Goal: Task Accomplishment & Management: Manage account settings

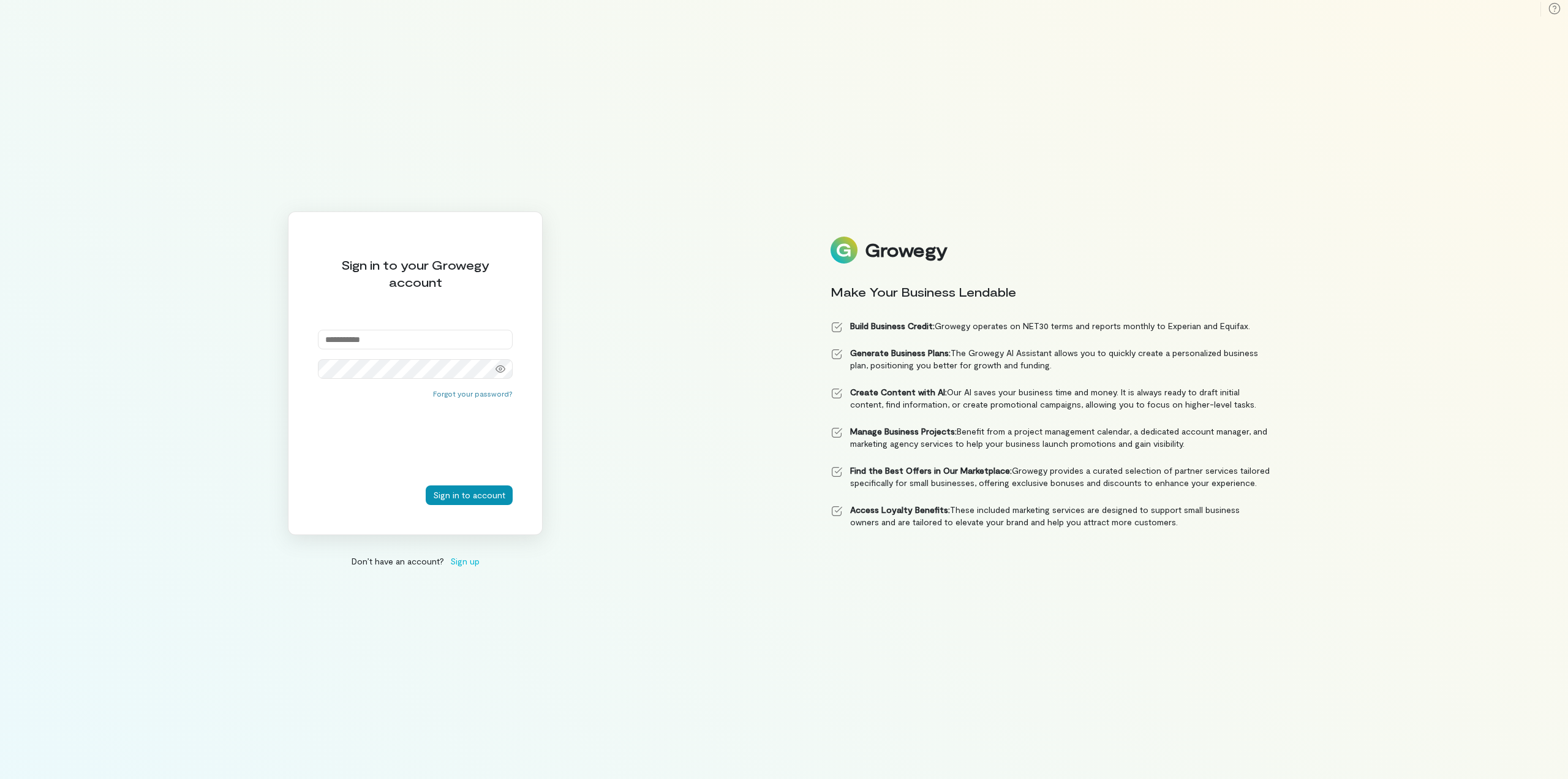
type input "**********"
click at [455, 496] on button "Sign in to account" at bounding box center [469, 494] width 87 height 19
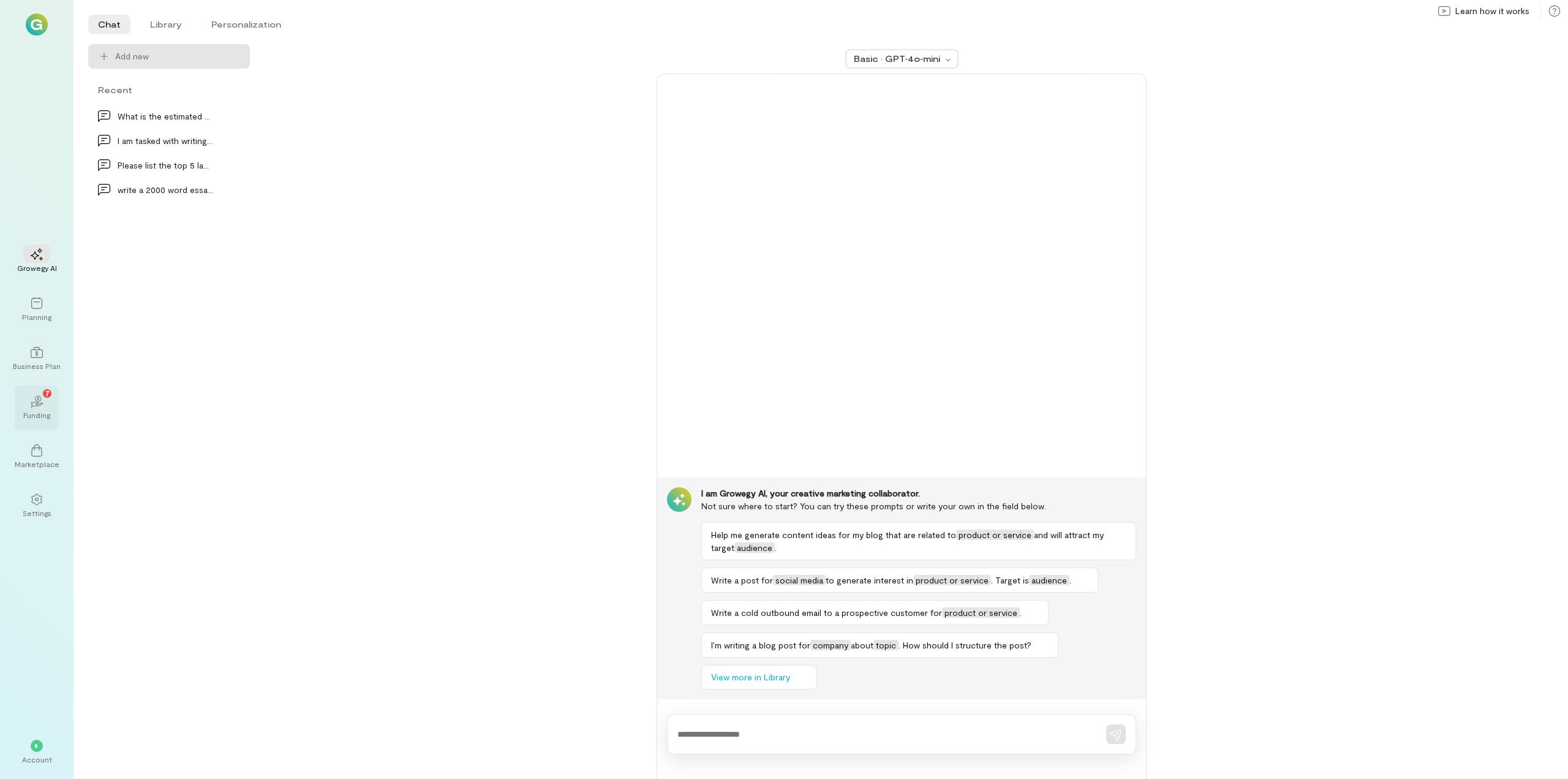
click at [34, 407] on icon "02" at bounding box center [36, 401] width 12 height 12
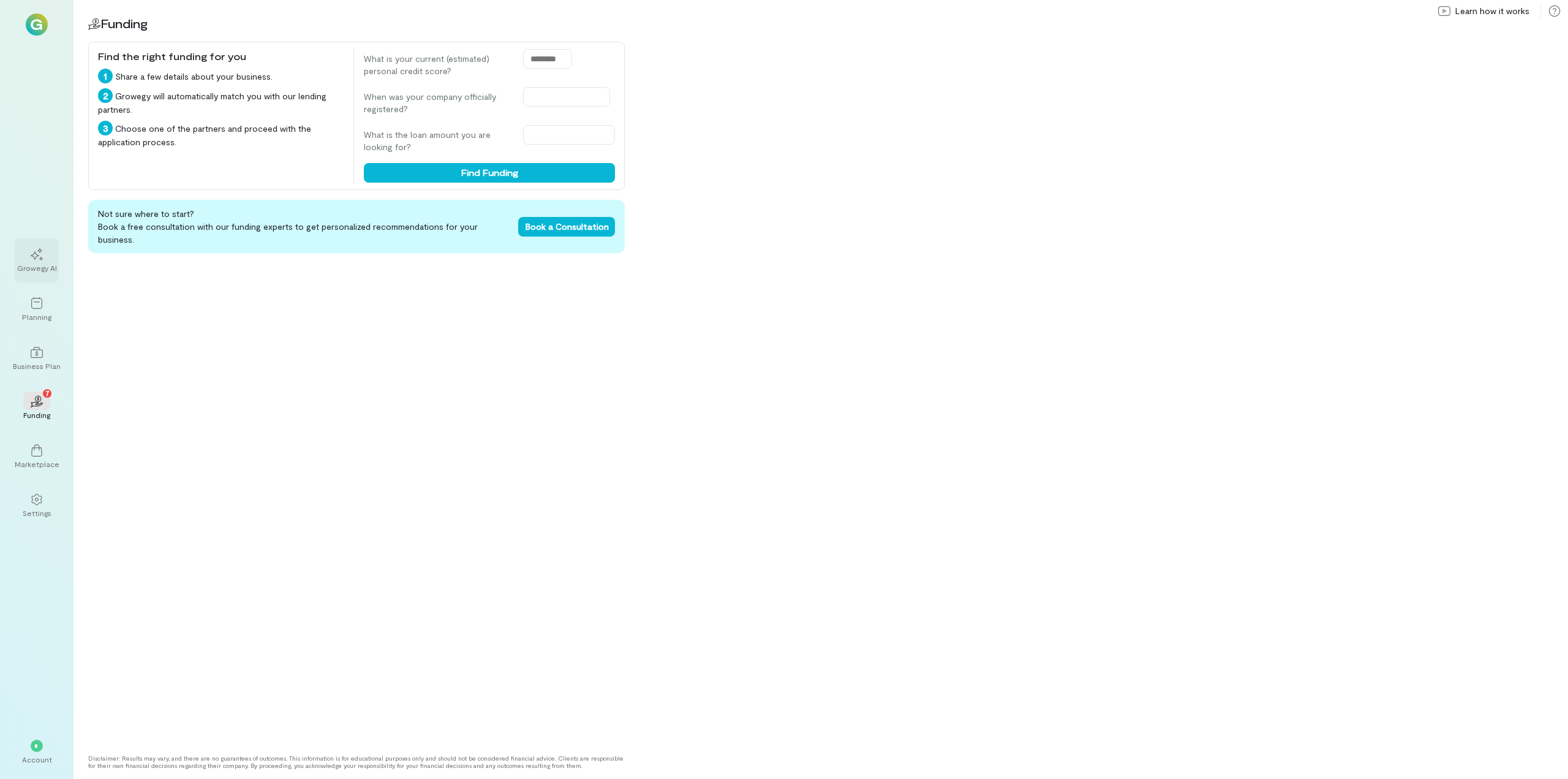
click at [34, 254] on icon at bounding box center [36, 254] width 12 height 12
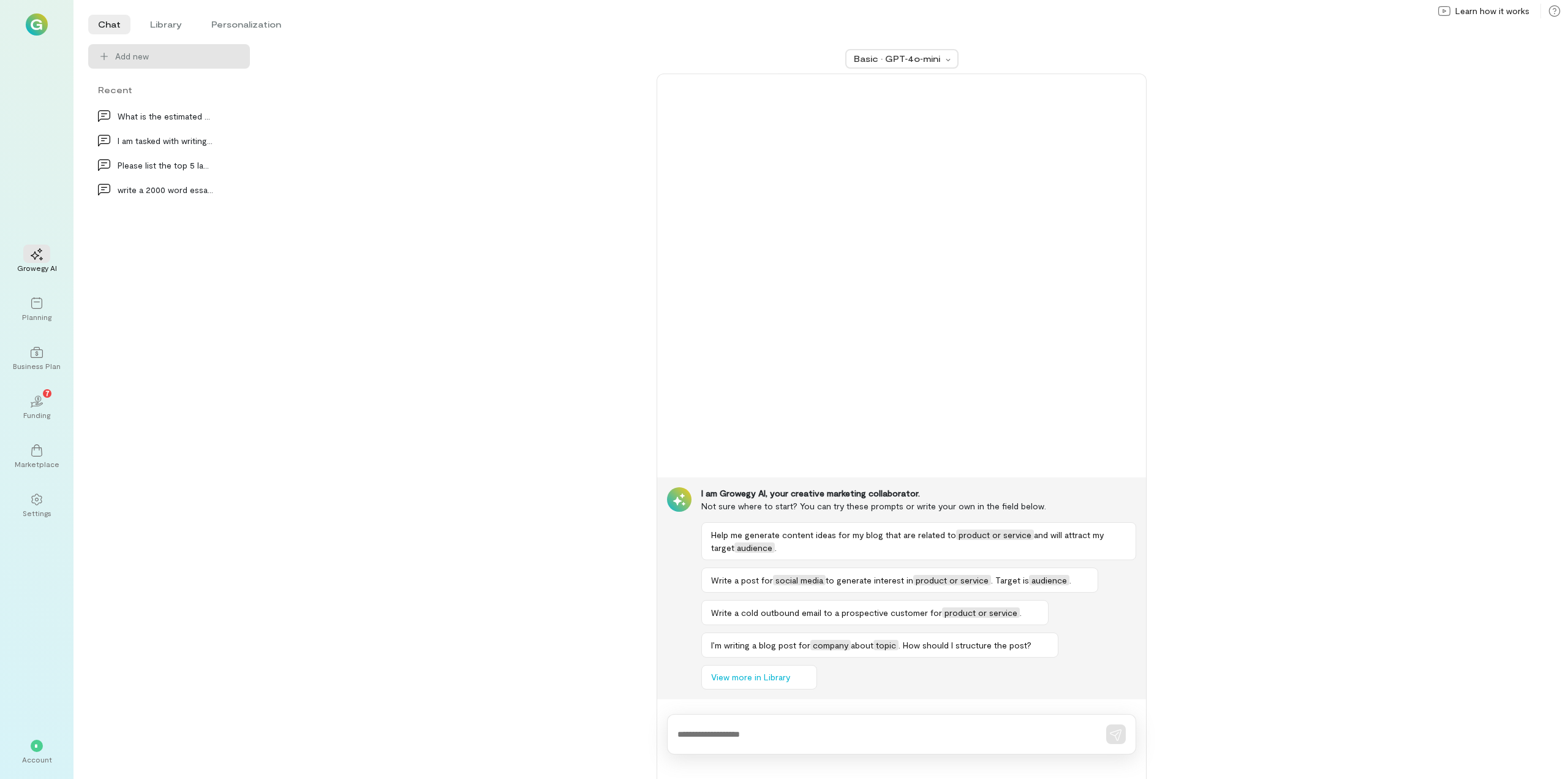
click at [35, 24] on img at bounding box center [37, 25] width 22 height 22
click at [31, 748] on div "*" at bounding box center [36, 745] width 12 height 12
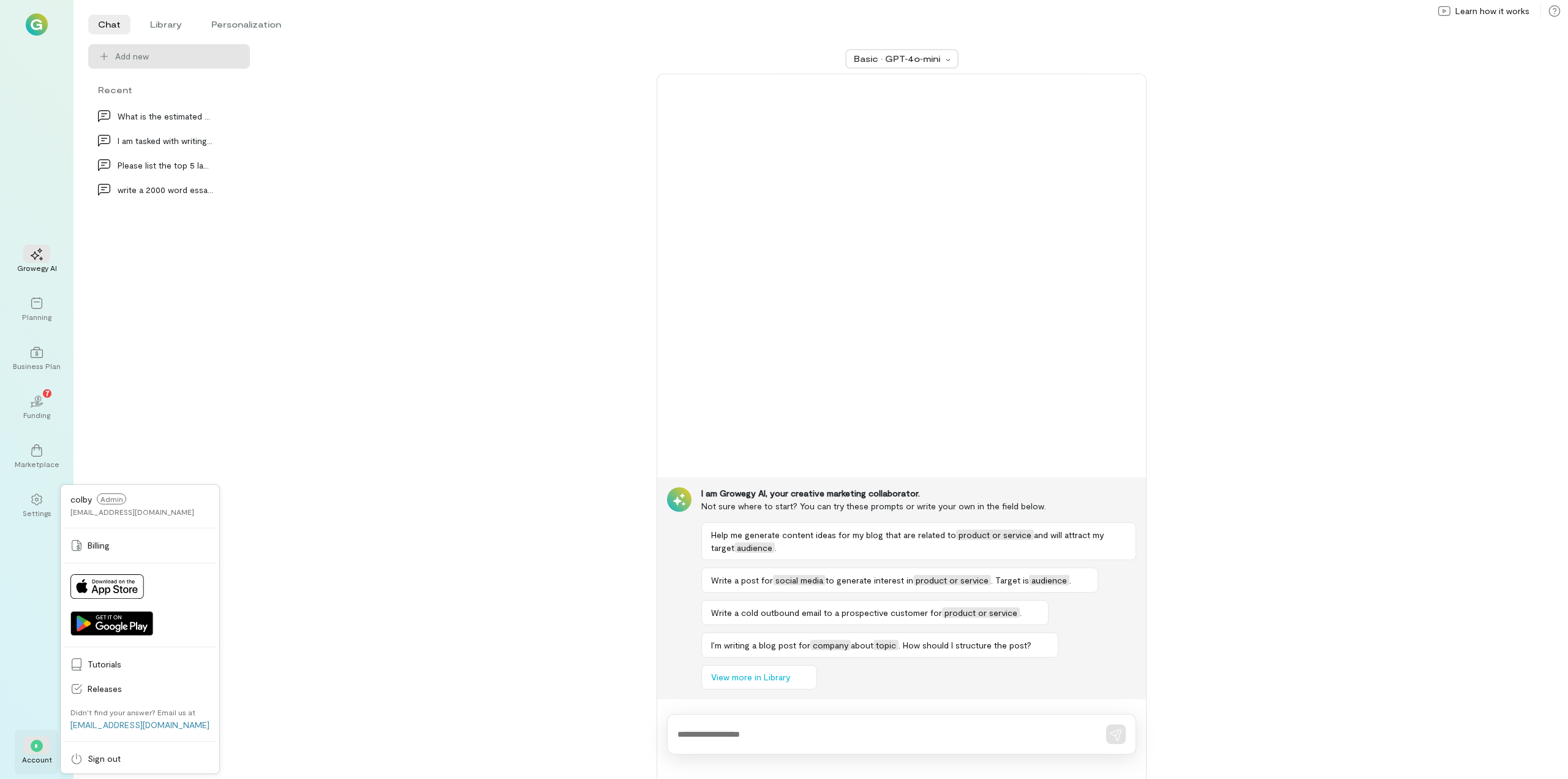
click at [46, 755] on div "Account" at bounding box center [37, 759] width 30 height 10
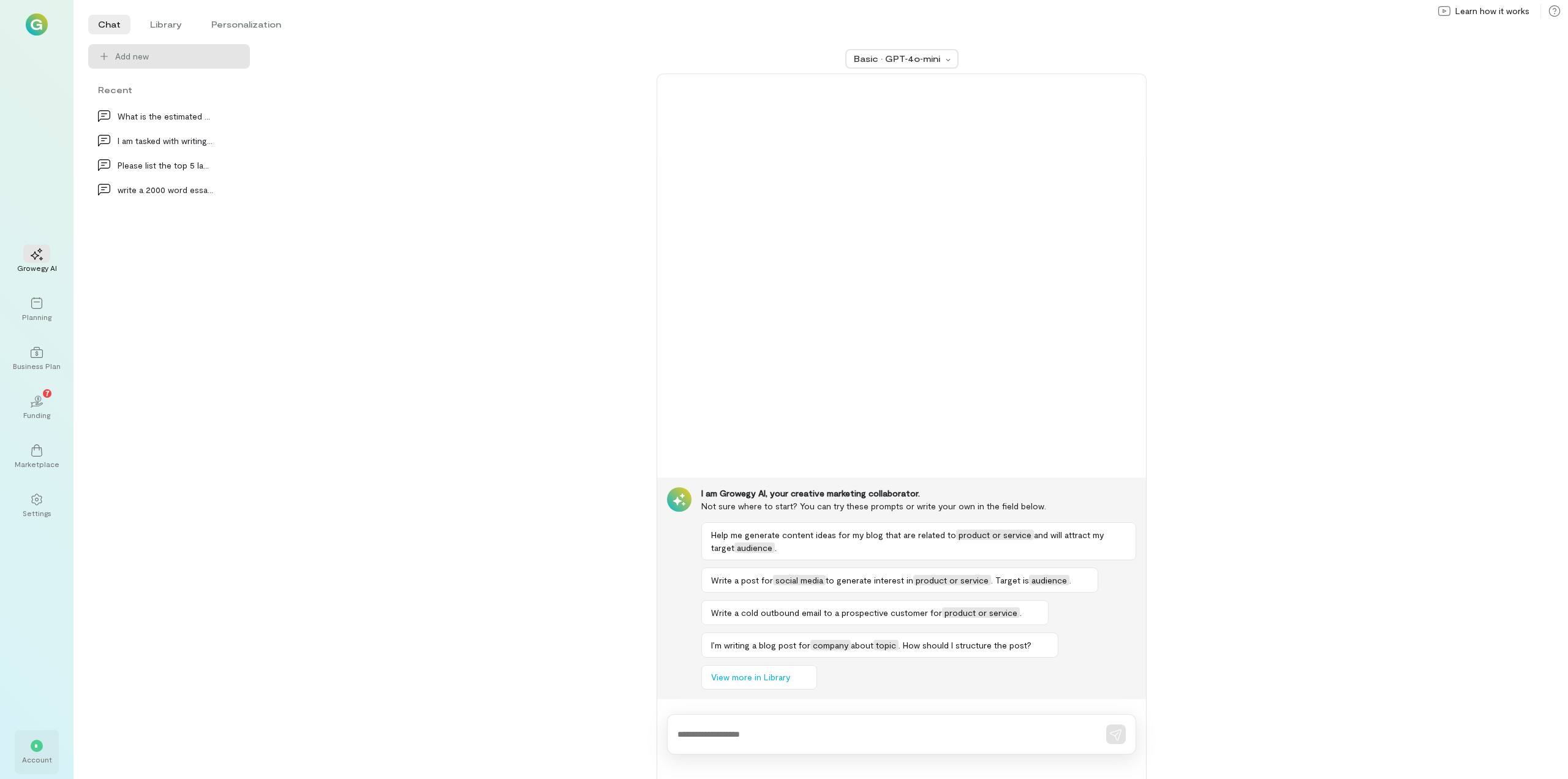
click at [46, 753] on div "*" at bounding box center [37, 745] width 27 height 18
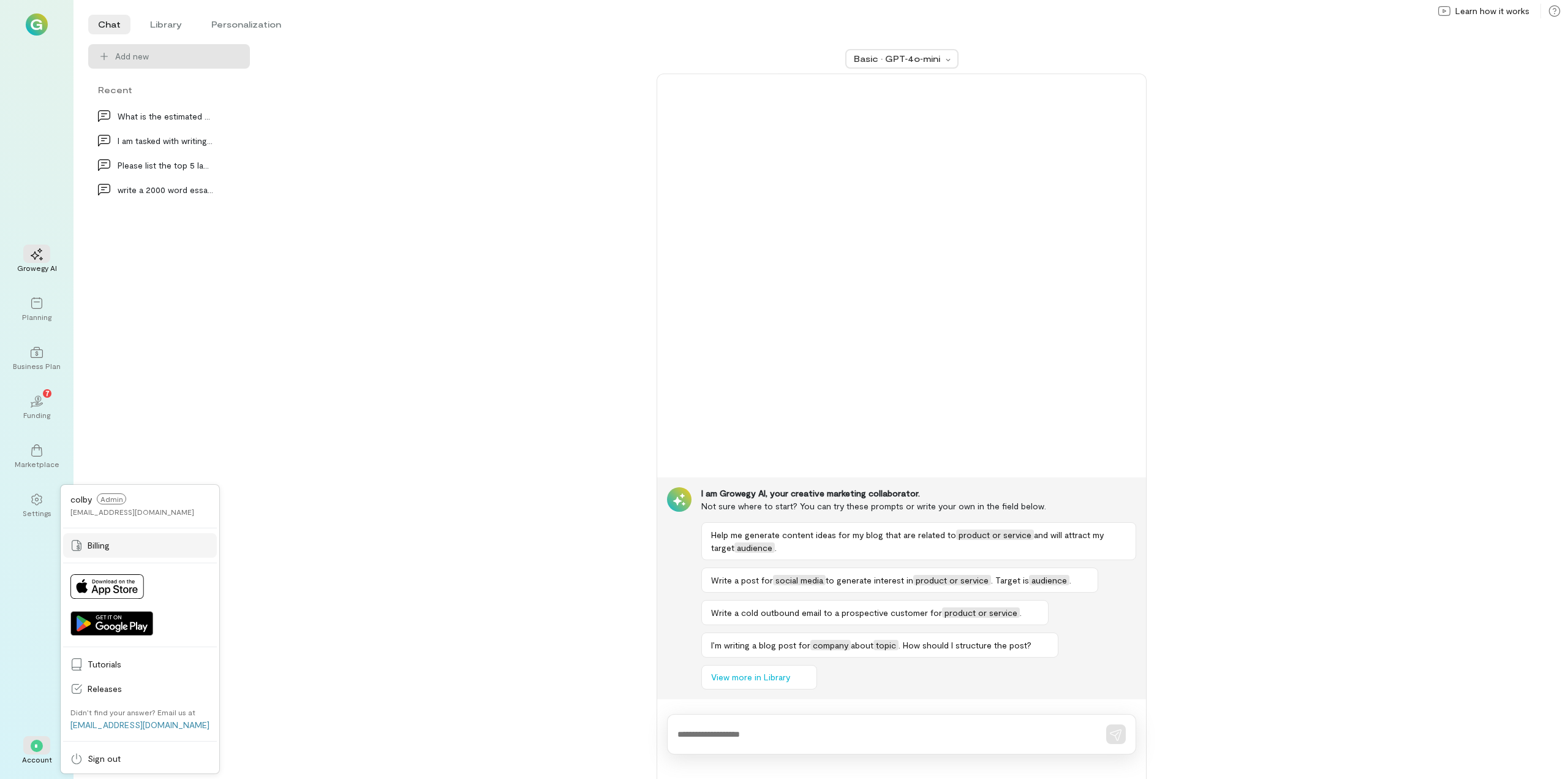
click at [82, 548] on icon at bounding box center [76, 545] width 12 height 12
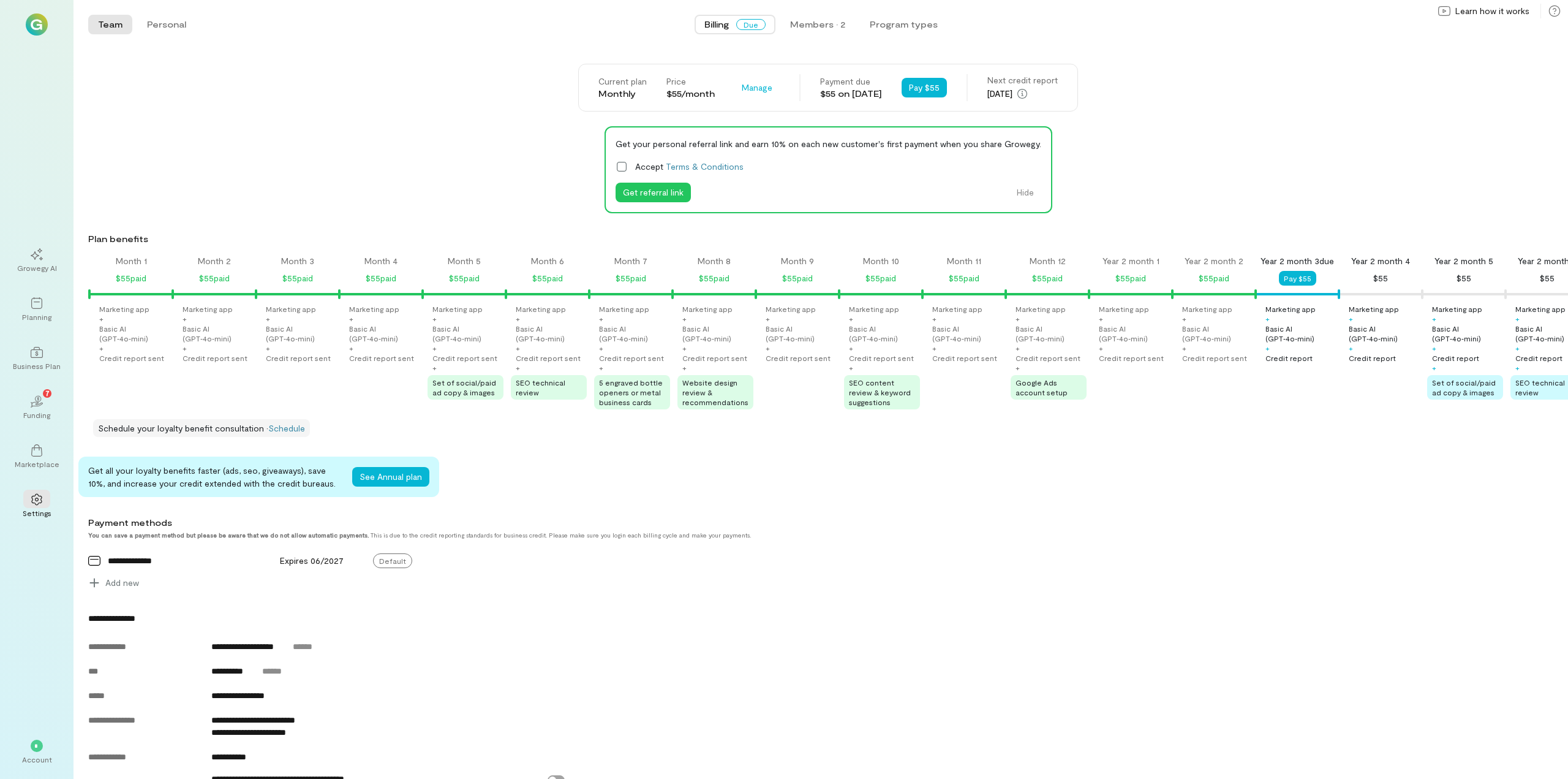
scroll to position [0, 607]
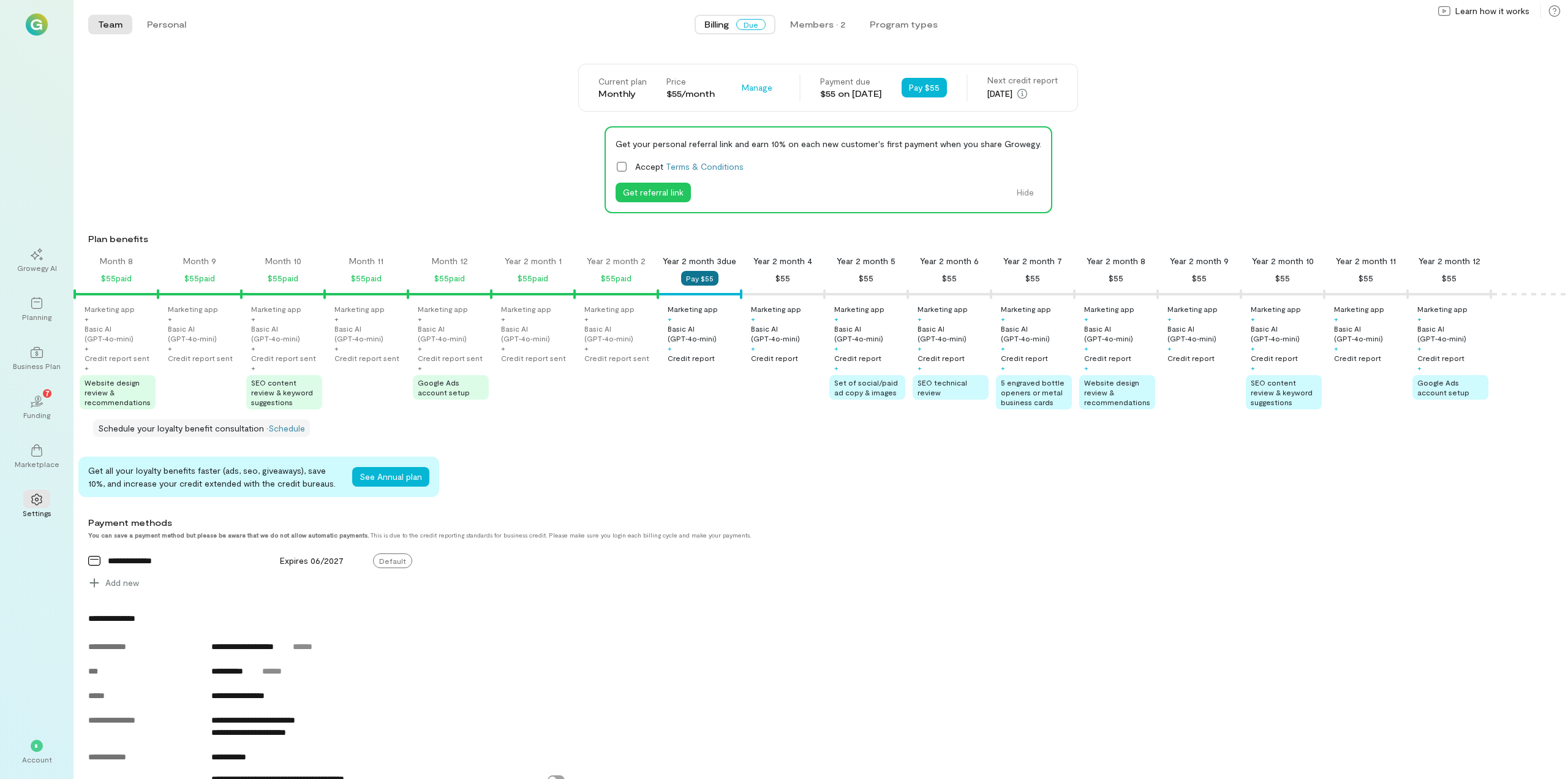
click at [698, 281] on button "Pay $55" at bounding box center [699, 278] width 38 height 14
click at [791, 22] on div "Members · 2" at bounding box center [799, 24] width 55 height 12
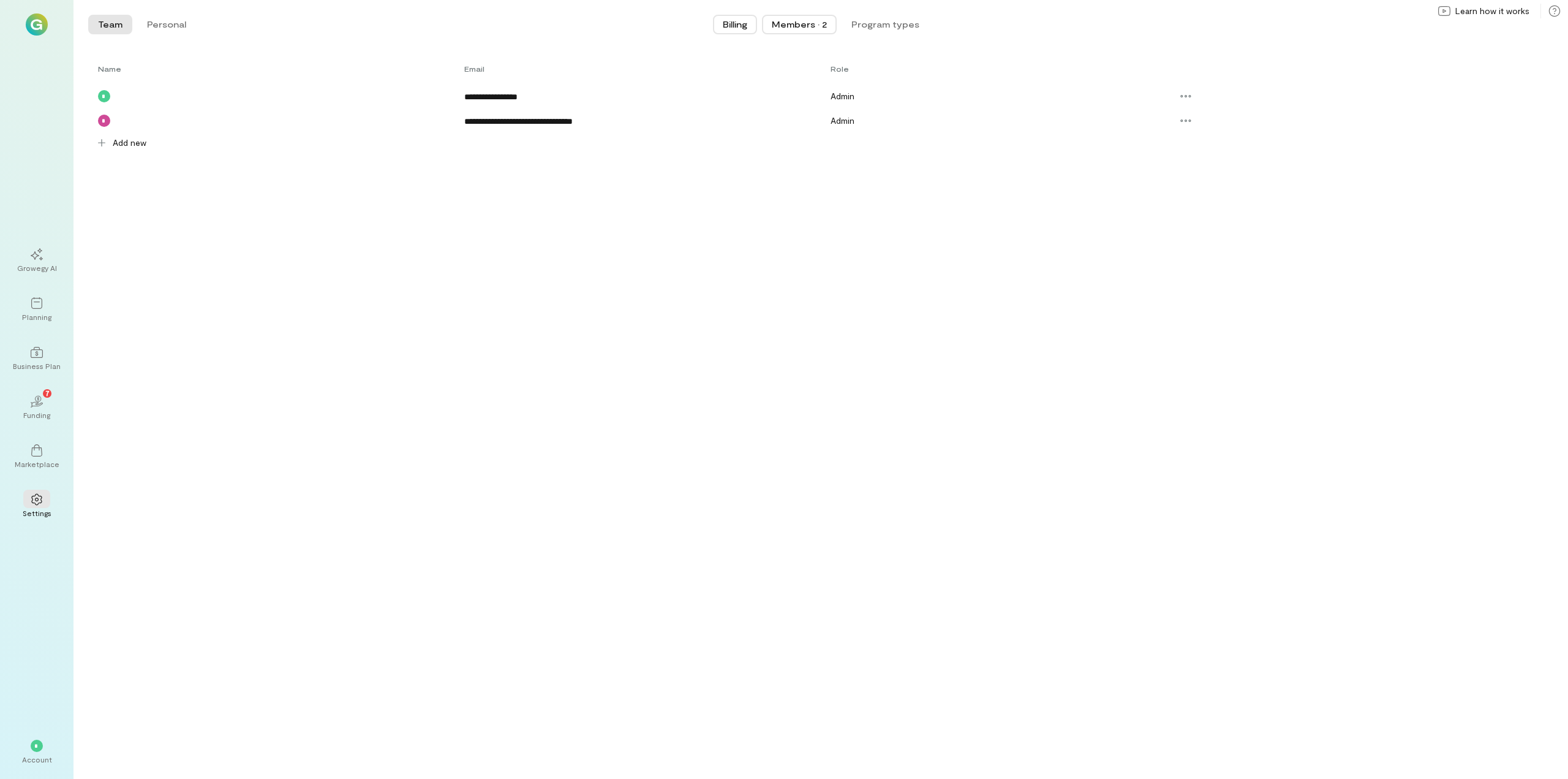
click at [729, 24] on span "Billing" at bounding box center [735, 24] width 25 height 12
